Goal: Information Seeking & Learning: Learn about a topic

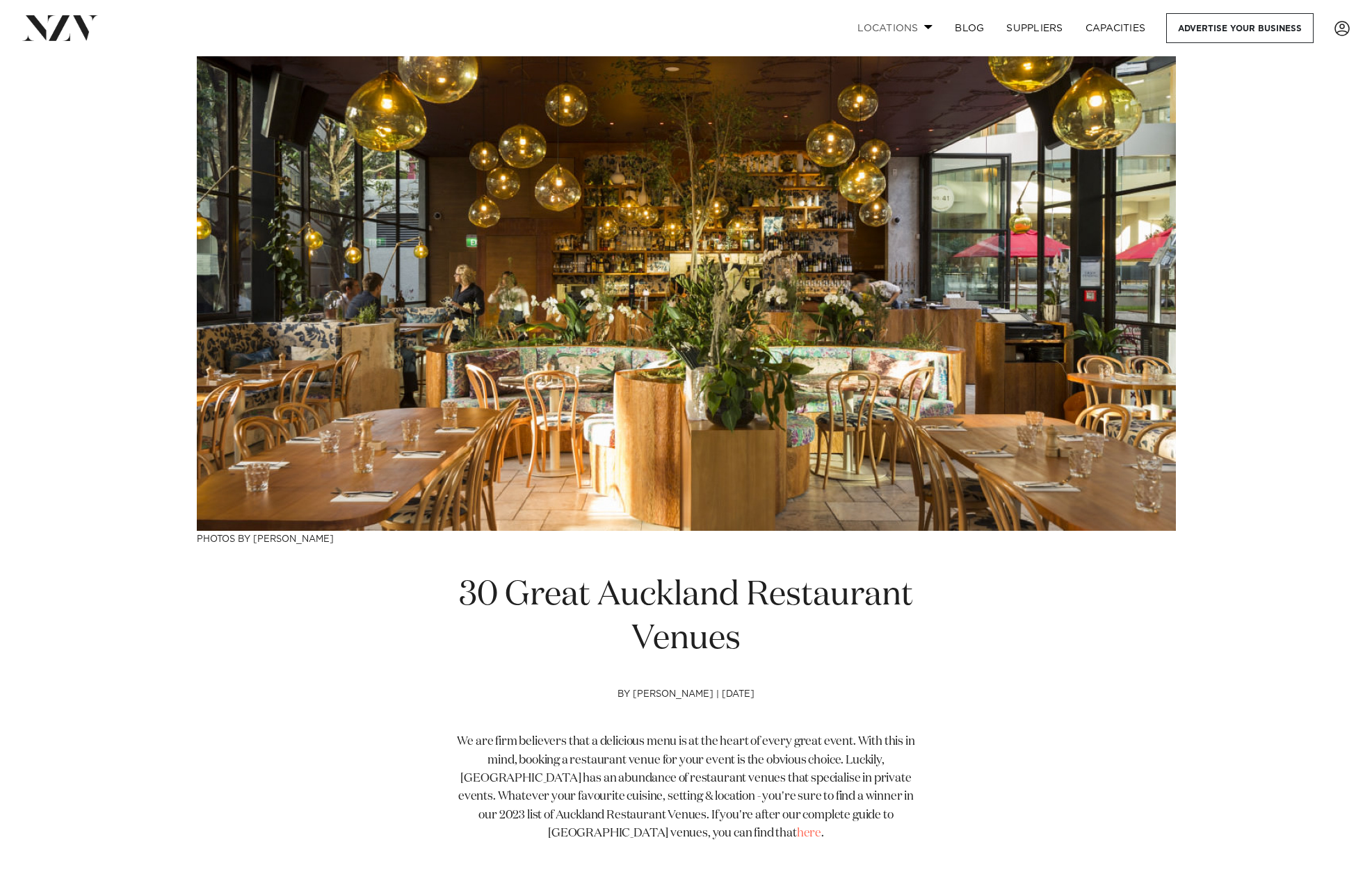
click at [927, 29] on link "Locations" at bounding box center [895, 28] width 97 height 30
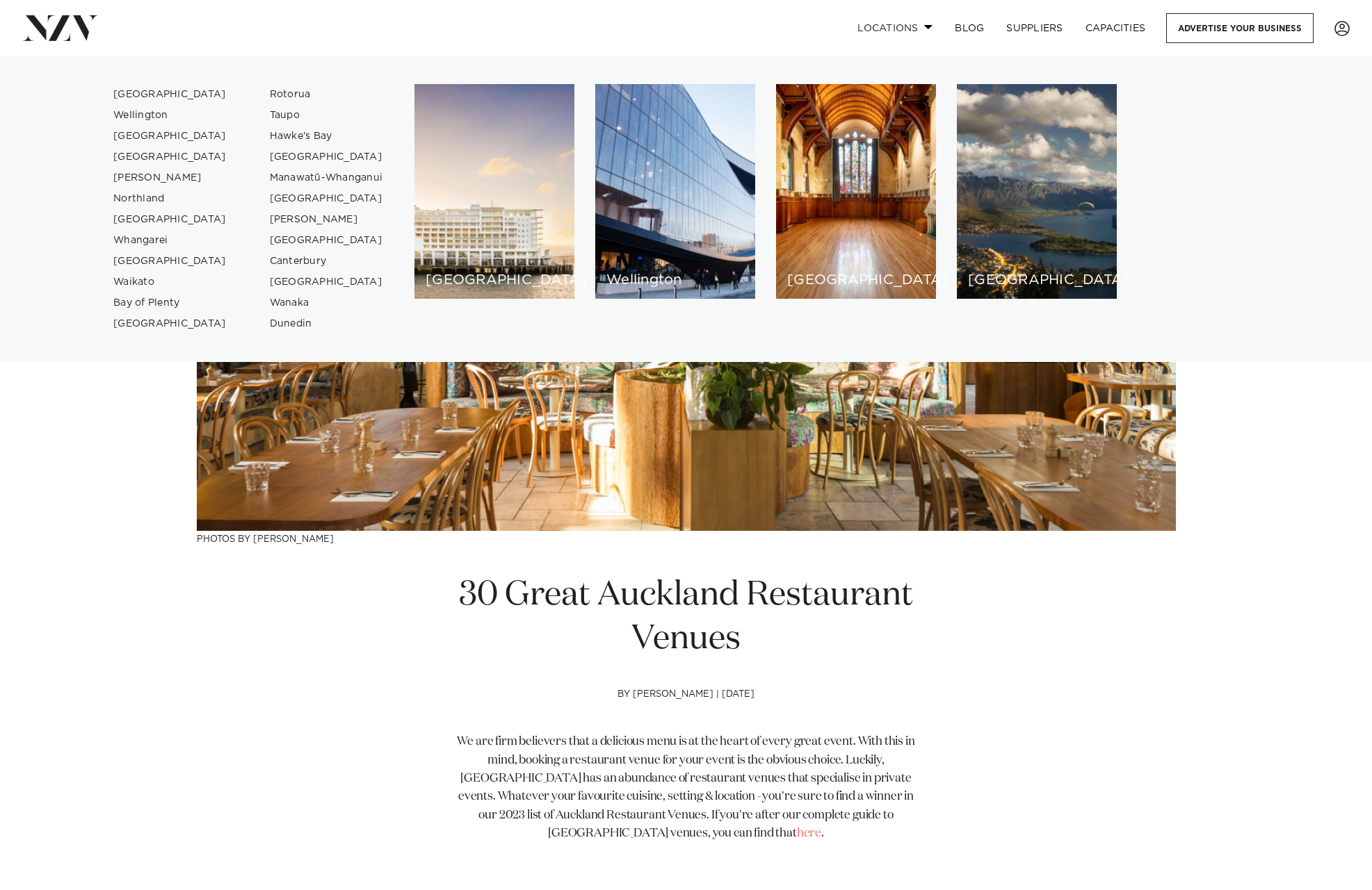
click at [927, 27] on span at bounding box center [928, 27] width 9 height 5
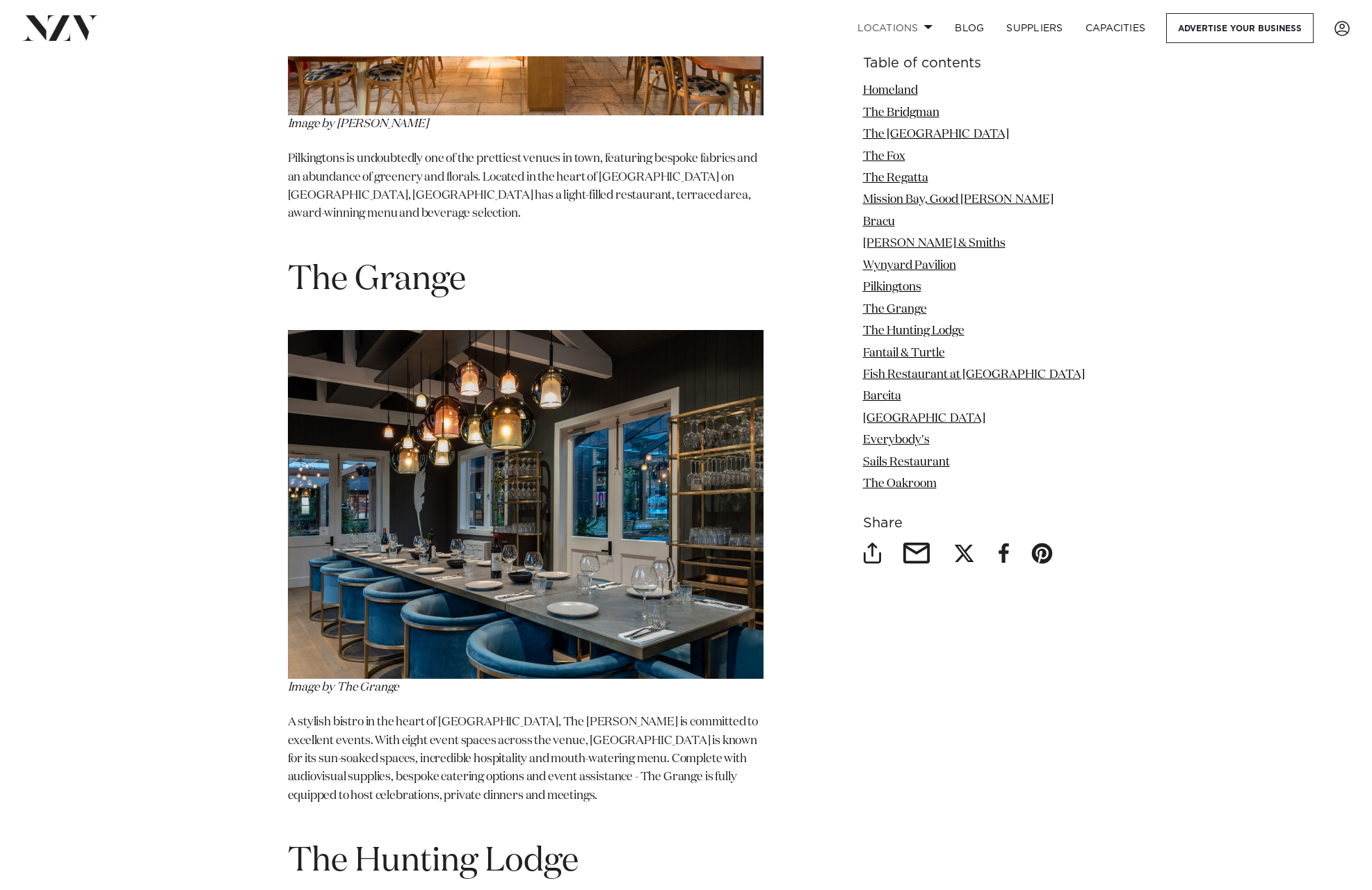
scroll to position [6971, 0]
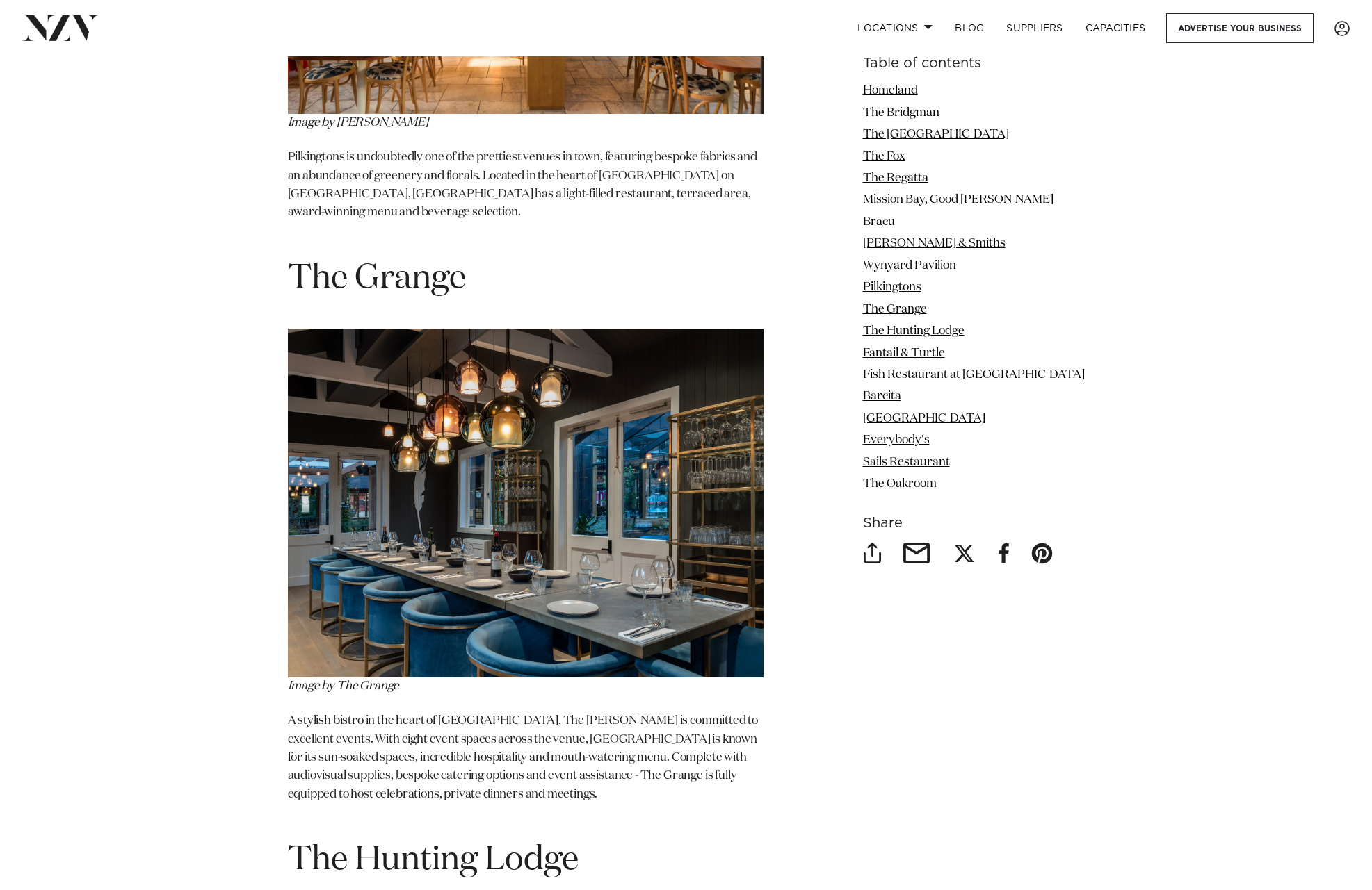
click at [552, 522] on img at bounding box center [525, 503] width 476 height 349
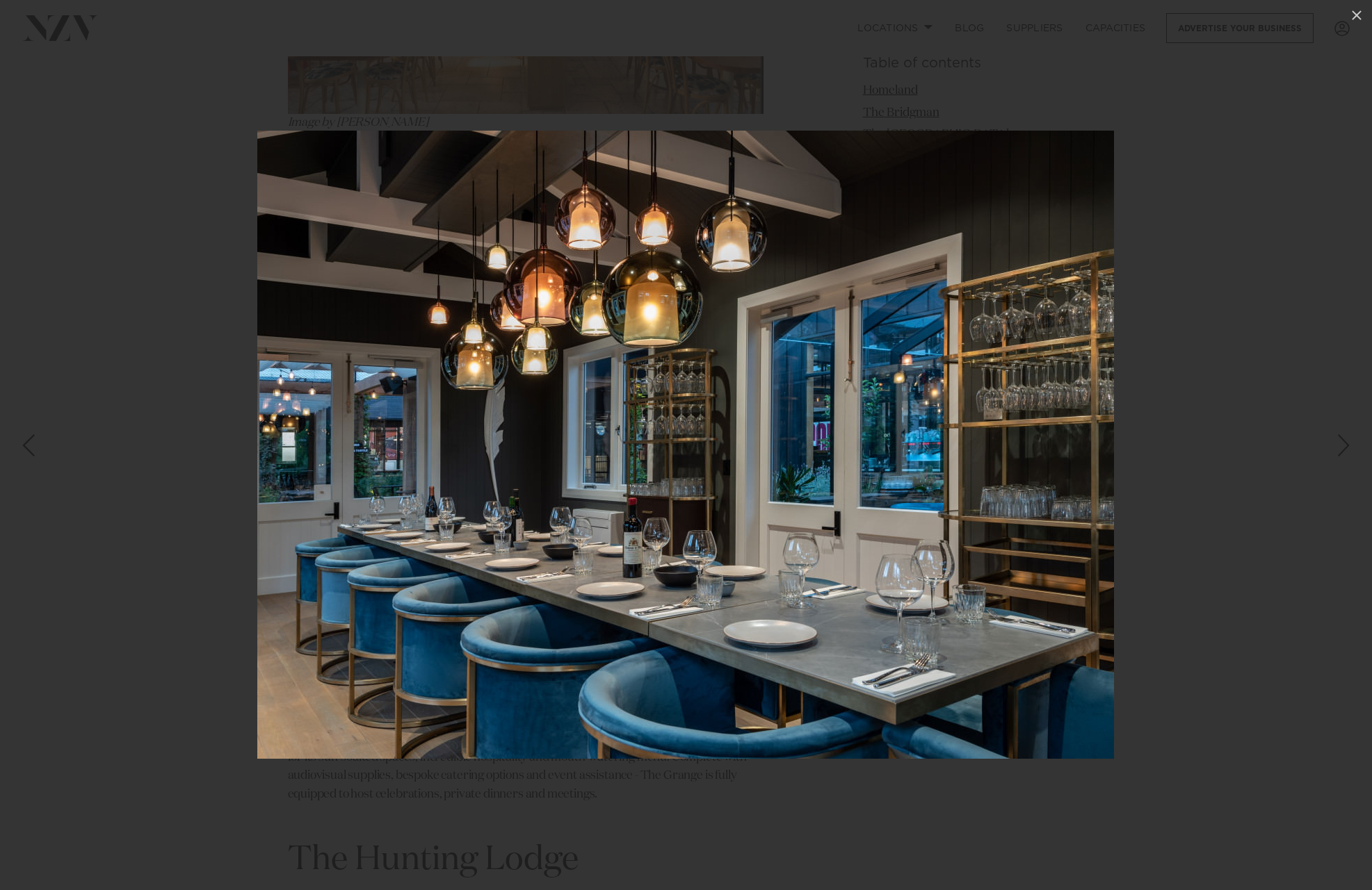
click at [1208, 458] on div at bounding box center [686, 445] width 1372 height 890
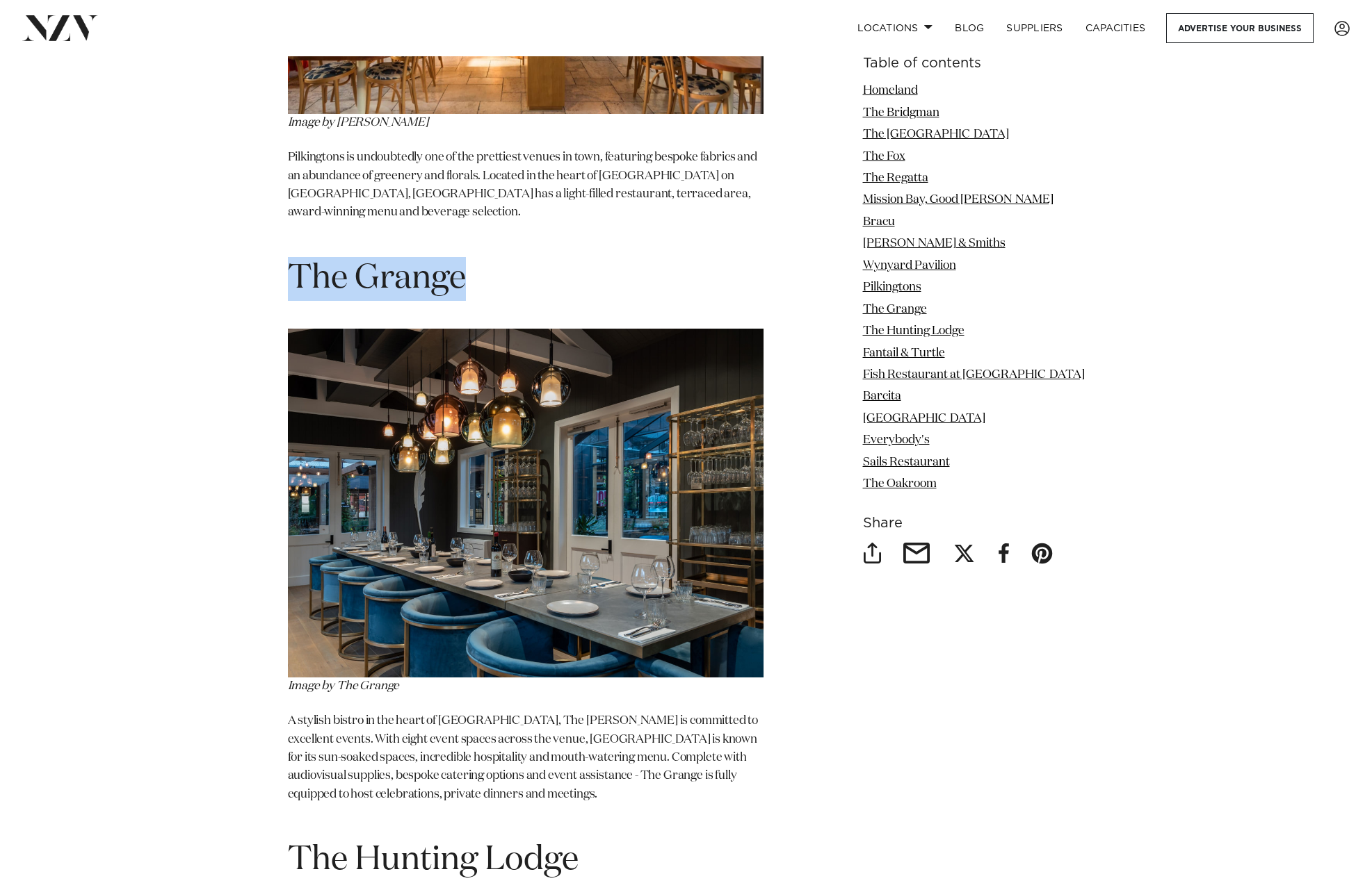
drag, startPoint x: 482, startPoint y: 192, endPoint x: 295, endPoint y: 204, distance: 187.4
click at [295, 257] on h1 "The Grange" at bounding box center [525, 279] width 476 height 44
copy span "The Grange"
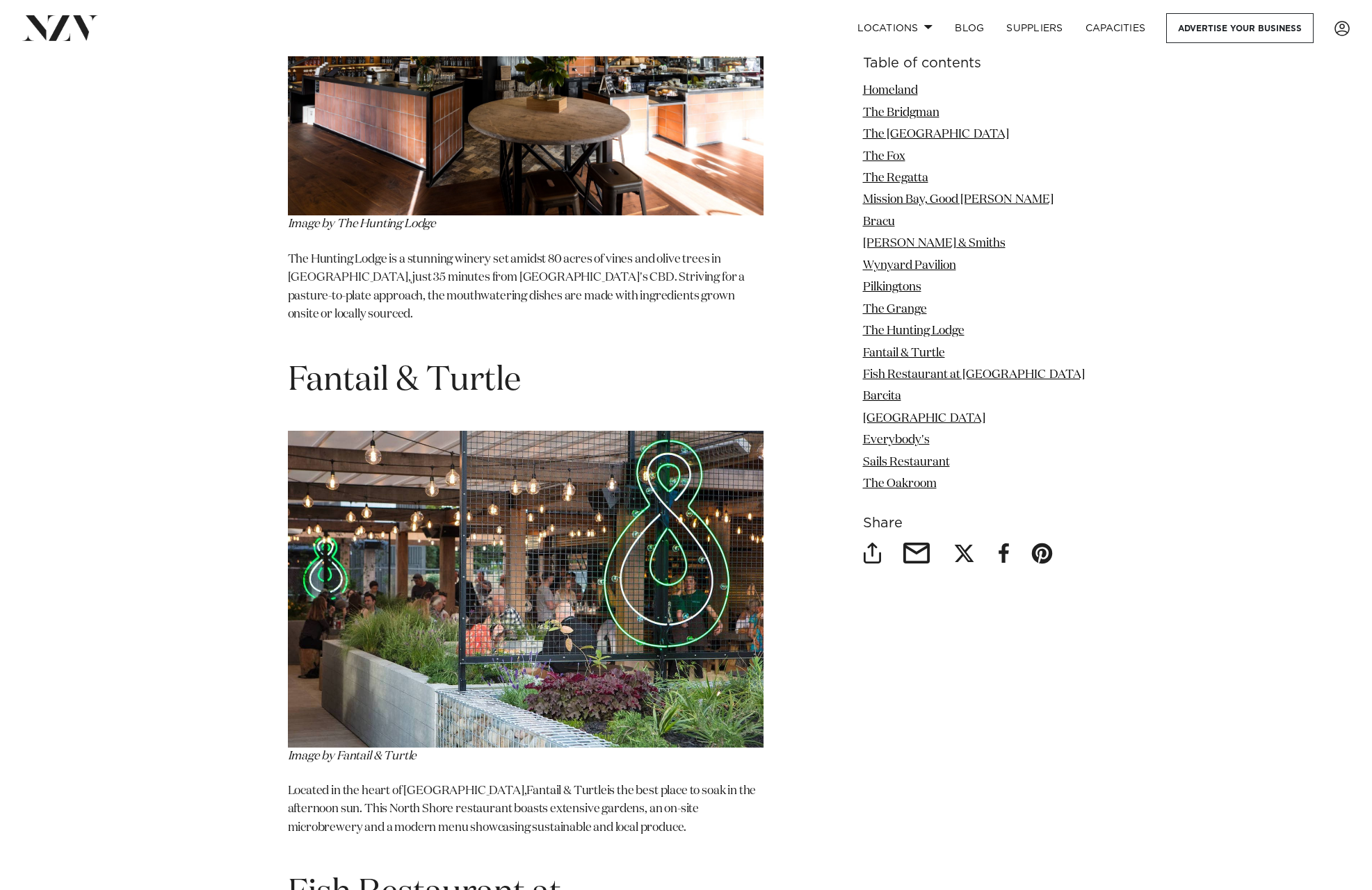
scroll to position [8186, 0]
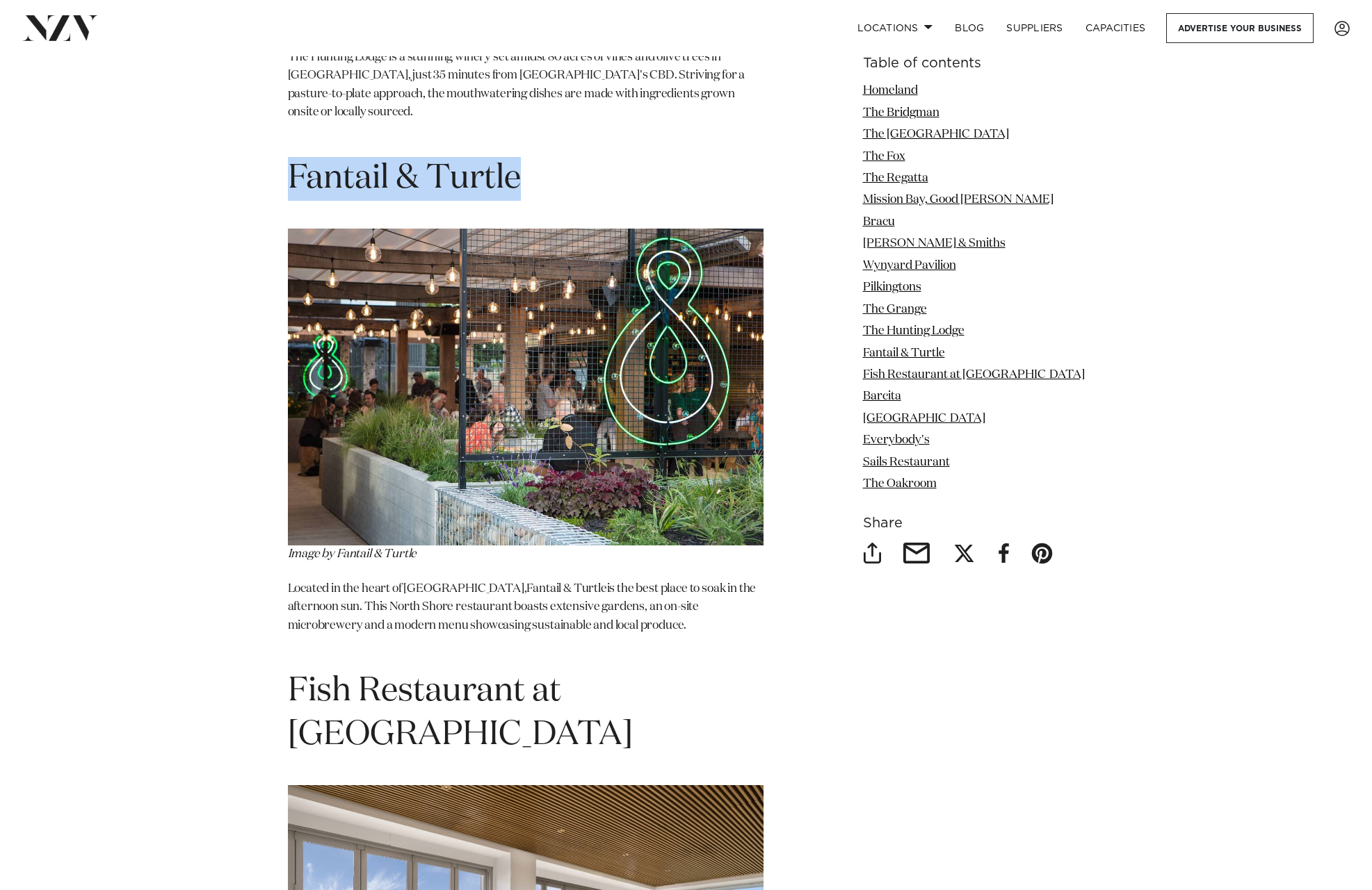
drag, startPoint x: 530, startPoint y: 76, endPoint x: 284, endPoint y: 81, distance: 246.1
copy span "Fantail & Turtle"
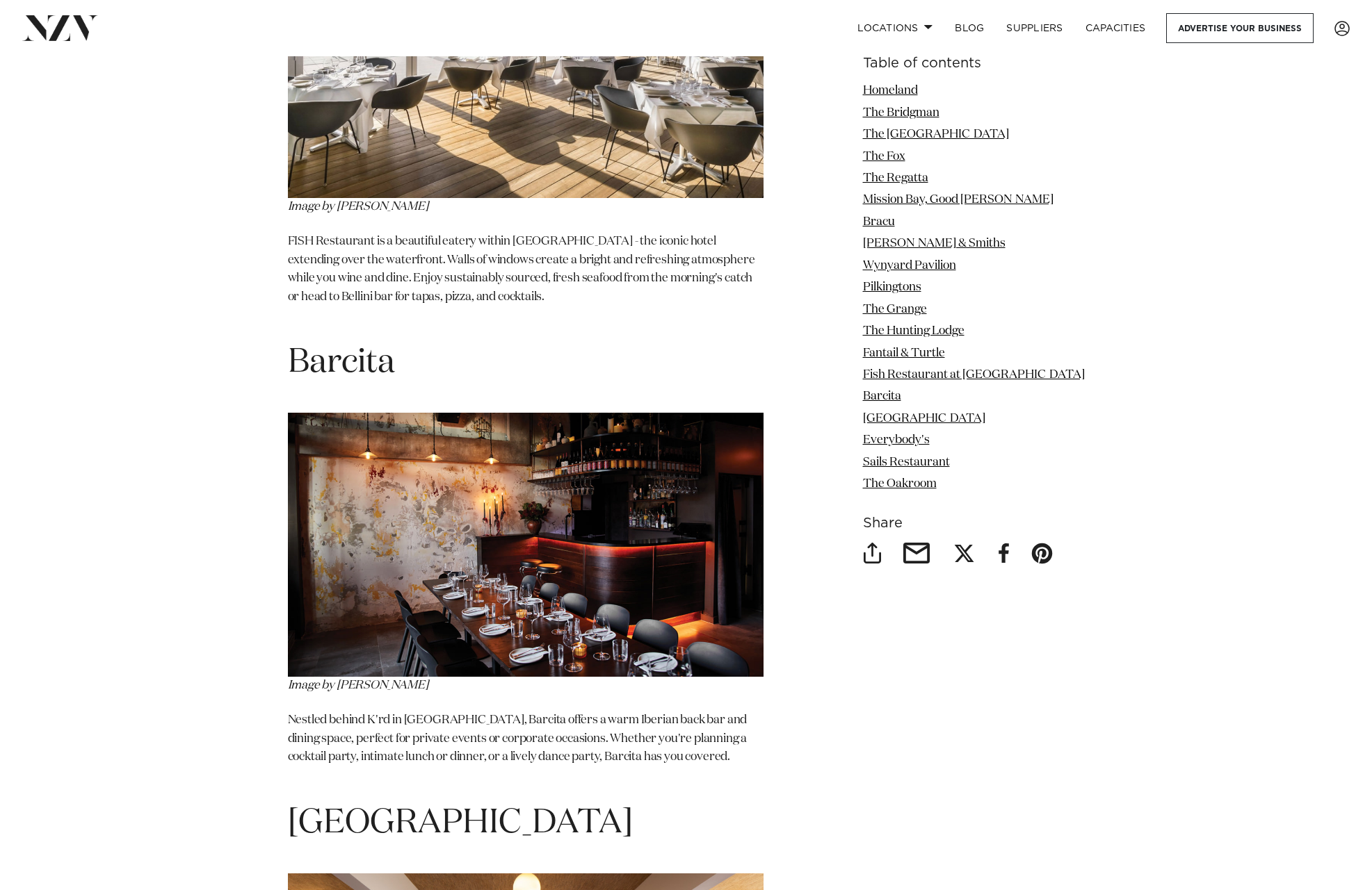
scroll to position [9257, 0]
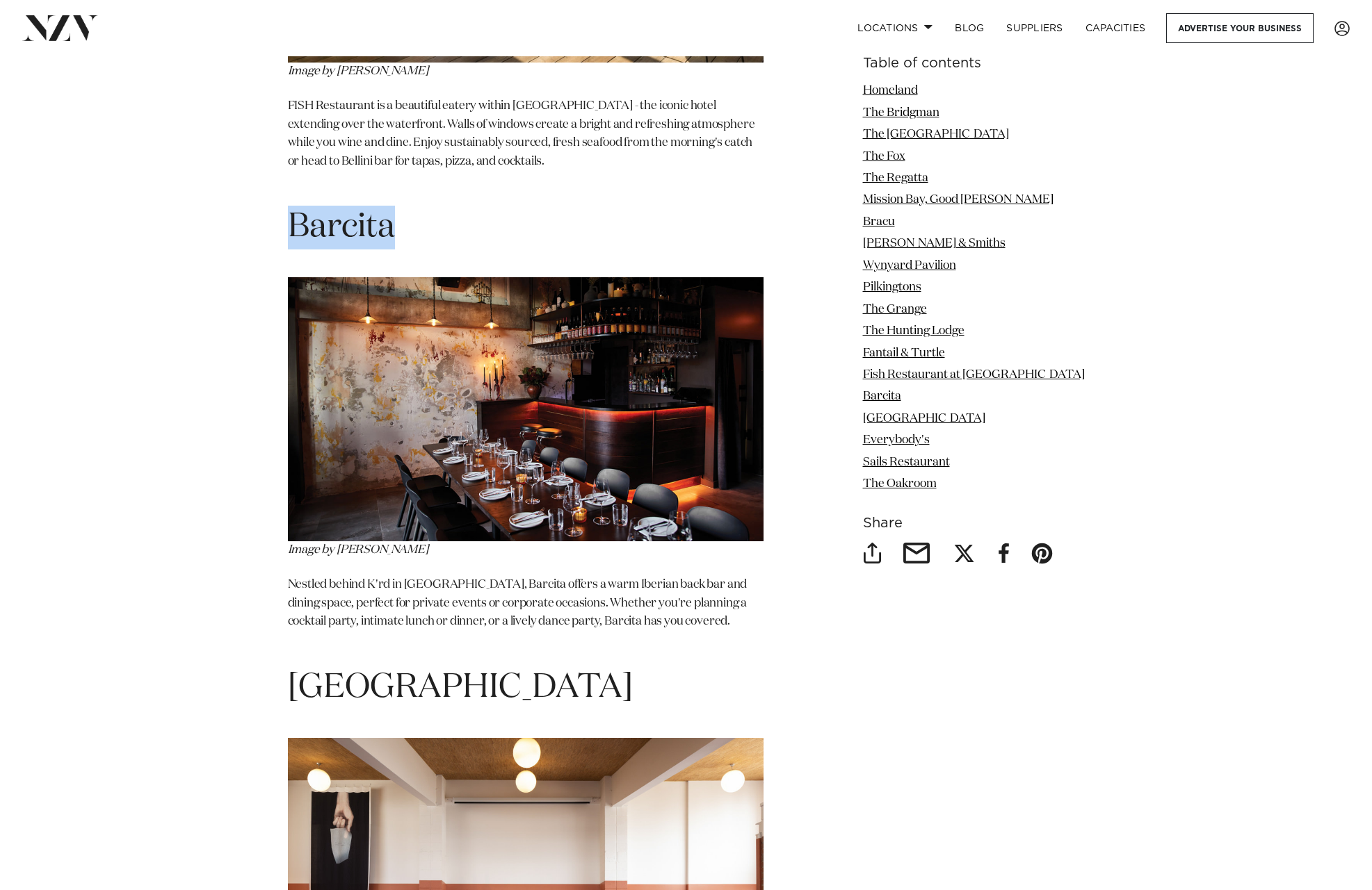
drag, startPoint x: 402, startPoint y: 91, endPoint x: 292, endPoint y: 95, distance: 110.1
click at [292, 206] on h1 "Barcita" at bounding box center [525, 227] width 476 height 44
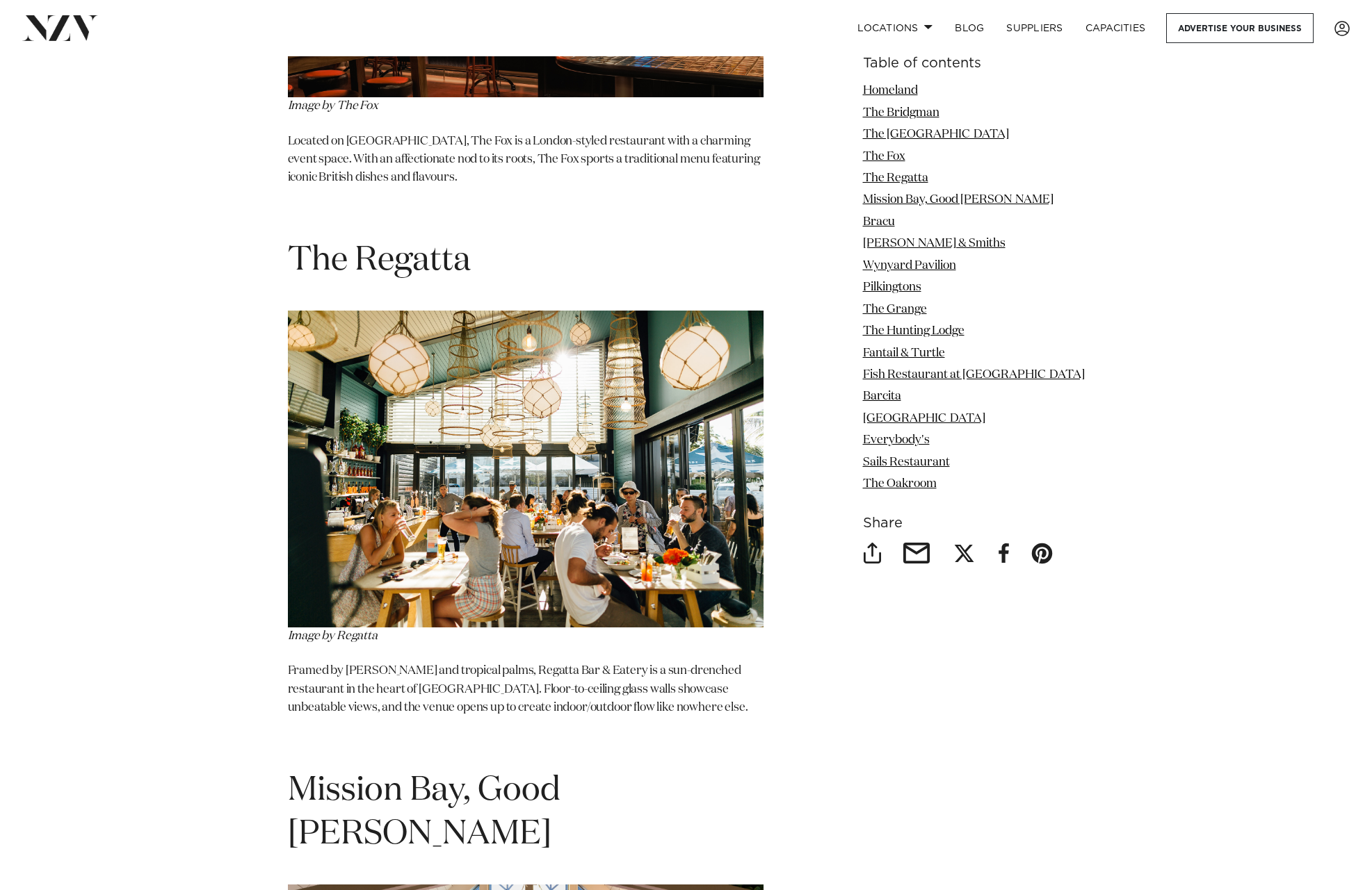
scroll to position [3741, 0]
drag, startPoint x: 294, startPoint y: 255, endPoint x: 468, endPoint y: 261, distance: 174.1
copy span "The Regatta"
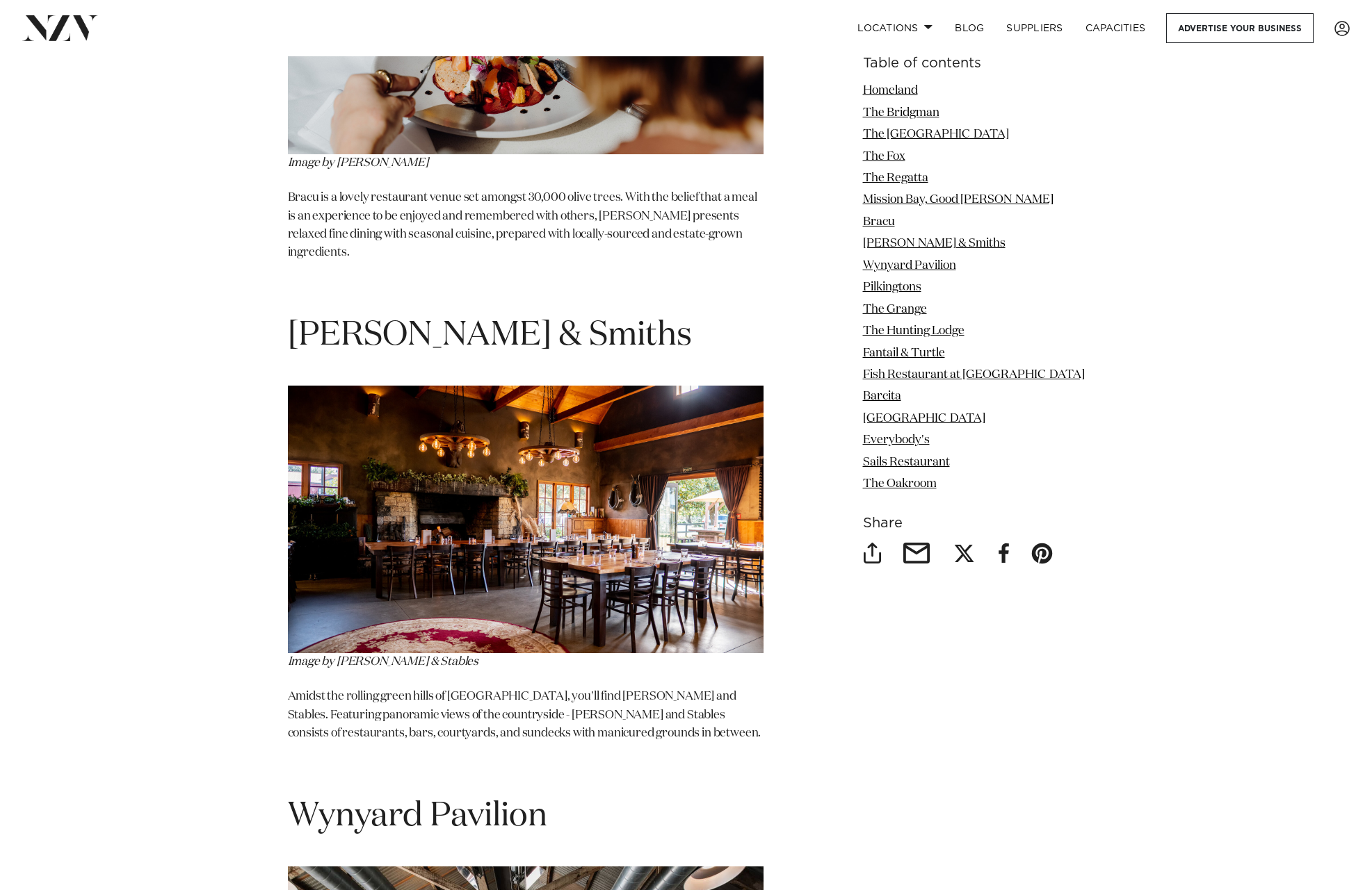
scroll to position [4970, 0]
